Goal: Transaction & Acquisition: Purchase product/service

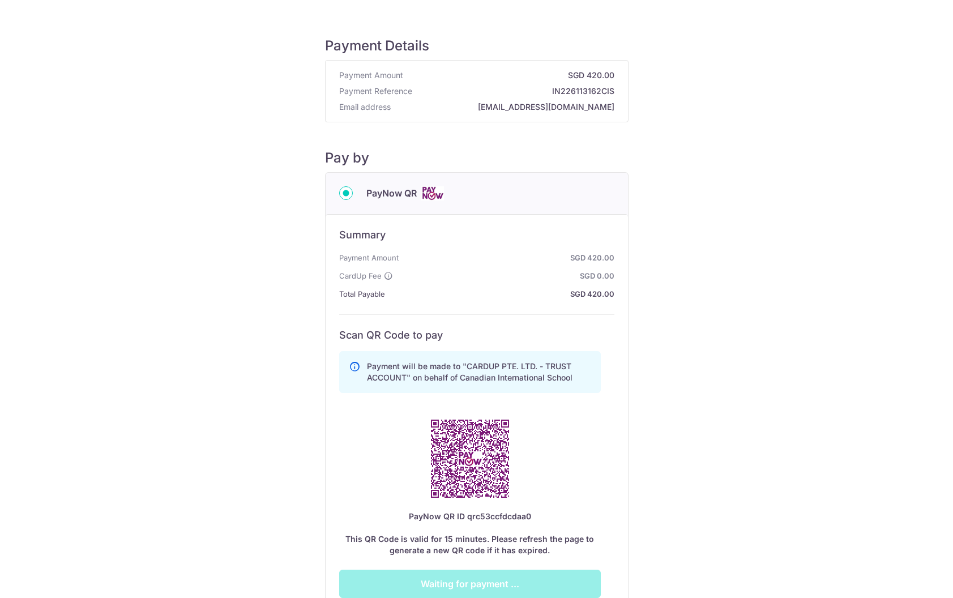
scroll to position [164, 0]
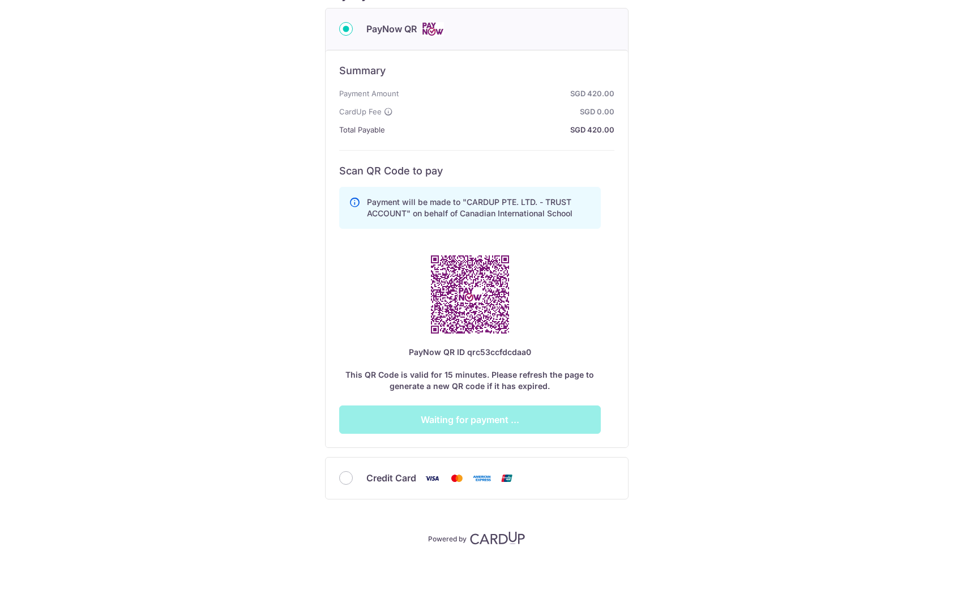
click at [348, 490] on div "Credit Card" at bounding box center [477, 477] width 302 height 41
click at [341, 482] on input "Credit Card" at bounding box center [346, 478] width 14 height 14
radio input "true"
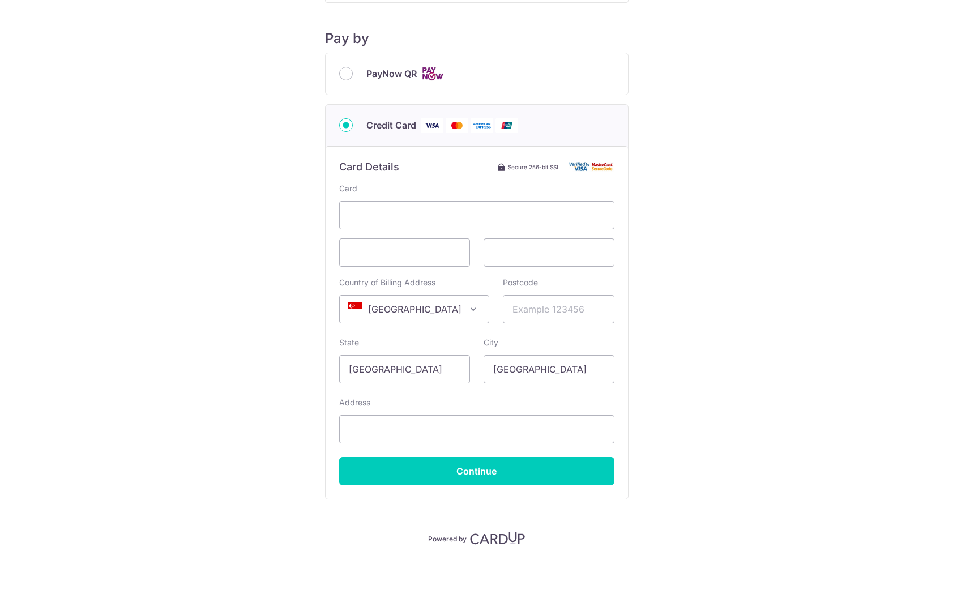
scroll to position [0, 0]
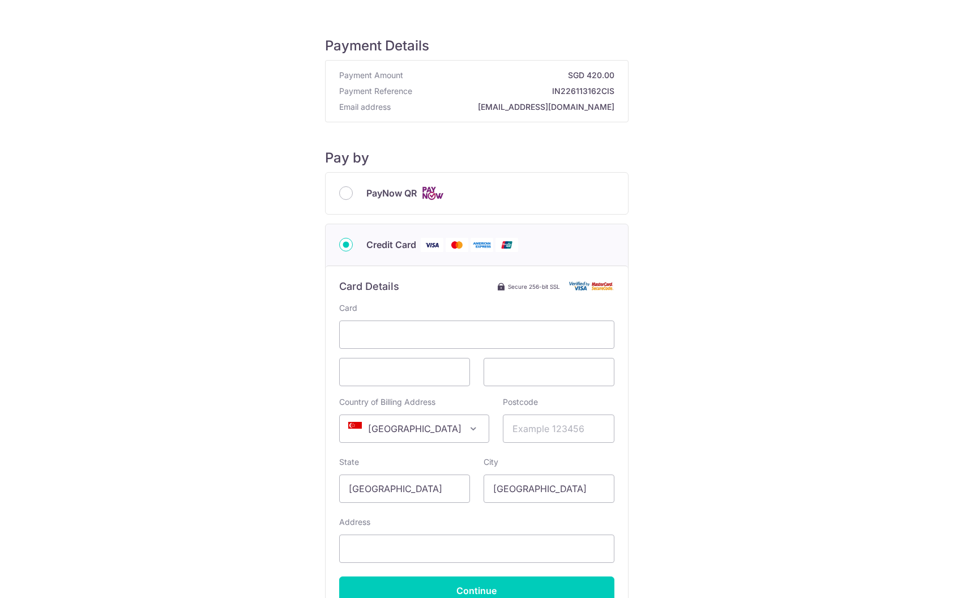
click at [368, 195] on span "PayNow QR" at bounding box center [391, 193] width 50 height 14
click at [353, 195] on input "PayNow QR" at bounding box center [346, 193] width 14 height 14
radio input "true"
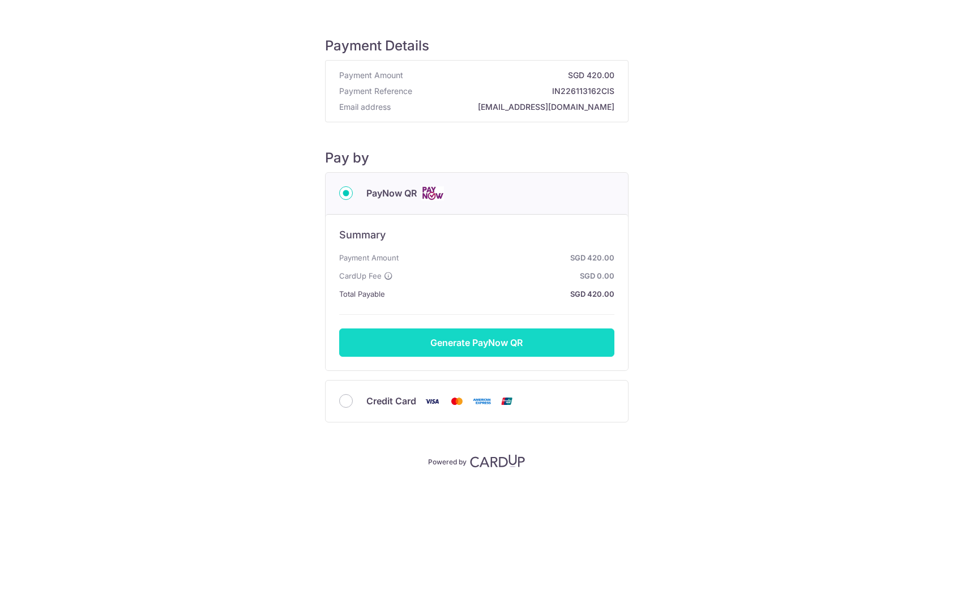
click at [470, 342] on button "Generate PayNow QR" at bounding box center [476, 342] width 275 height 28
click at [499, 352] on button "Generate PayNow QR" at bounding box center [476, 342] width 275 height 28
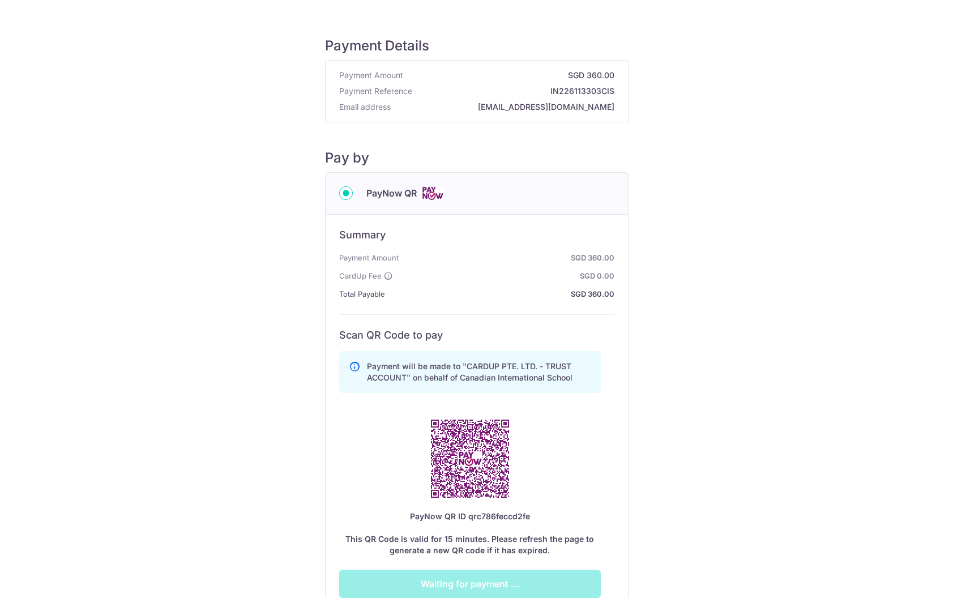
scroll to position [164, 0]
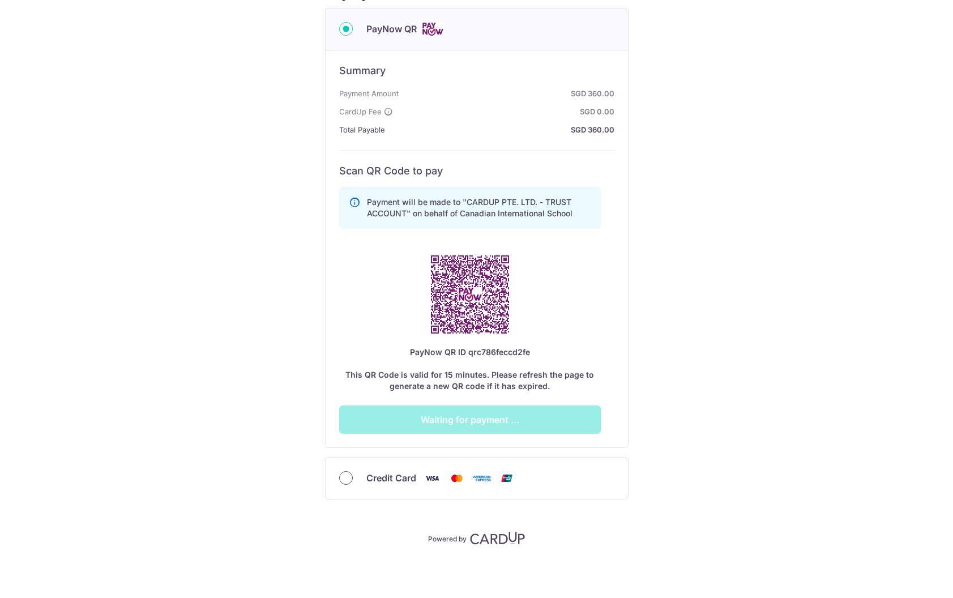
click at [345, 479] on input "Credit Card" at bounding box center [346, 478] width 14 height 14
radio input "true"
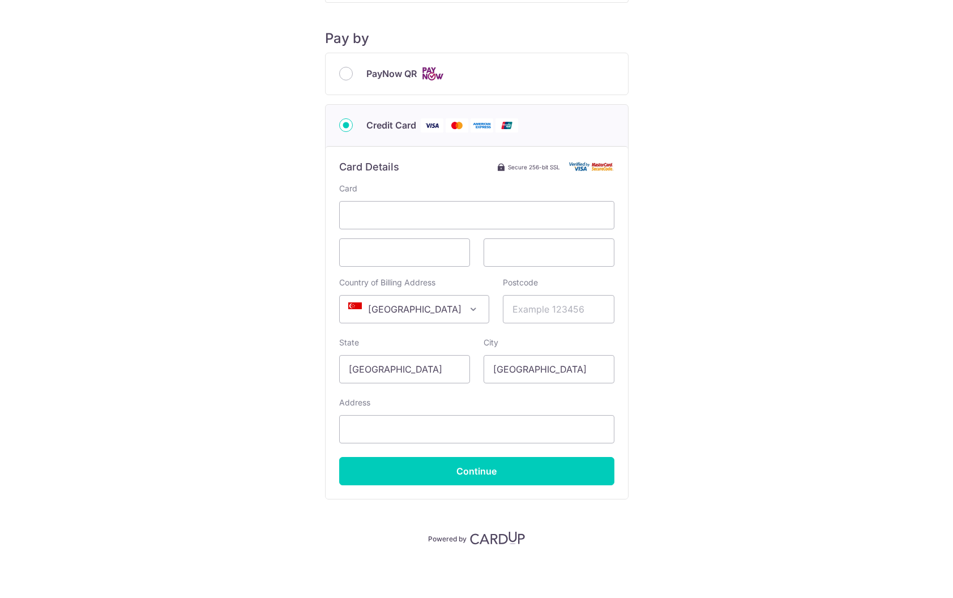
scroll to position [119, 0]
click at [344, 76] on input "PayNow QR" at bounding box center [346, 74] width 14 height 14
radio input "true"
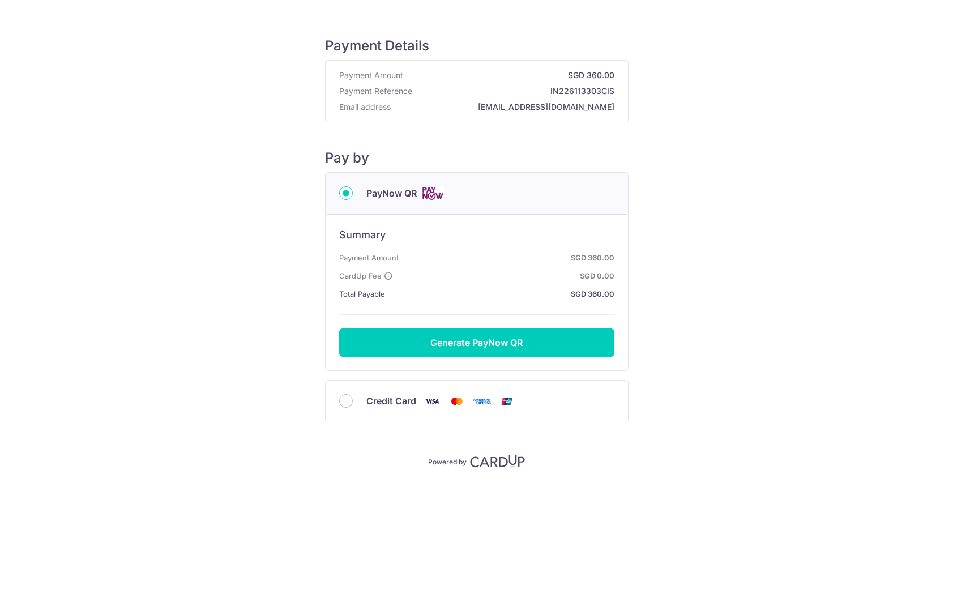
scroll to position [0, 0]
click at [440, 341] on button "Generate PayNow QR" at bounding box center [476, 342] width 275 height 28
click at [492, 346] on button "Generate PayNow QR" at bounding box center [476, 342] width 275 height 28
